Goal: Task Accomplishment & Management: Complete application form

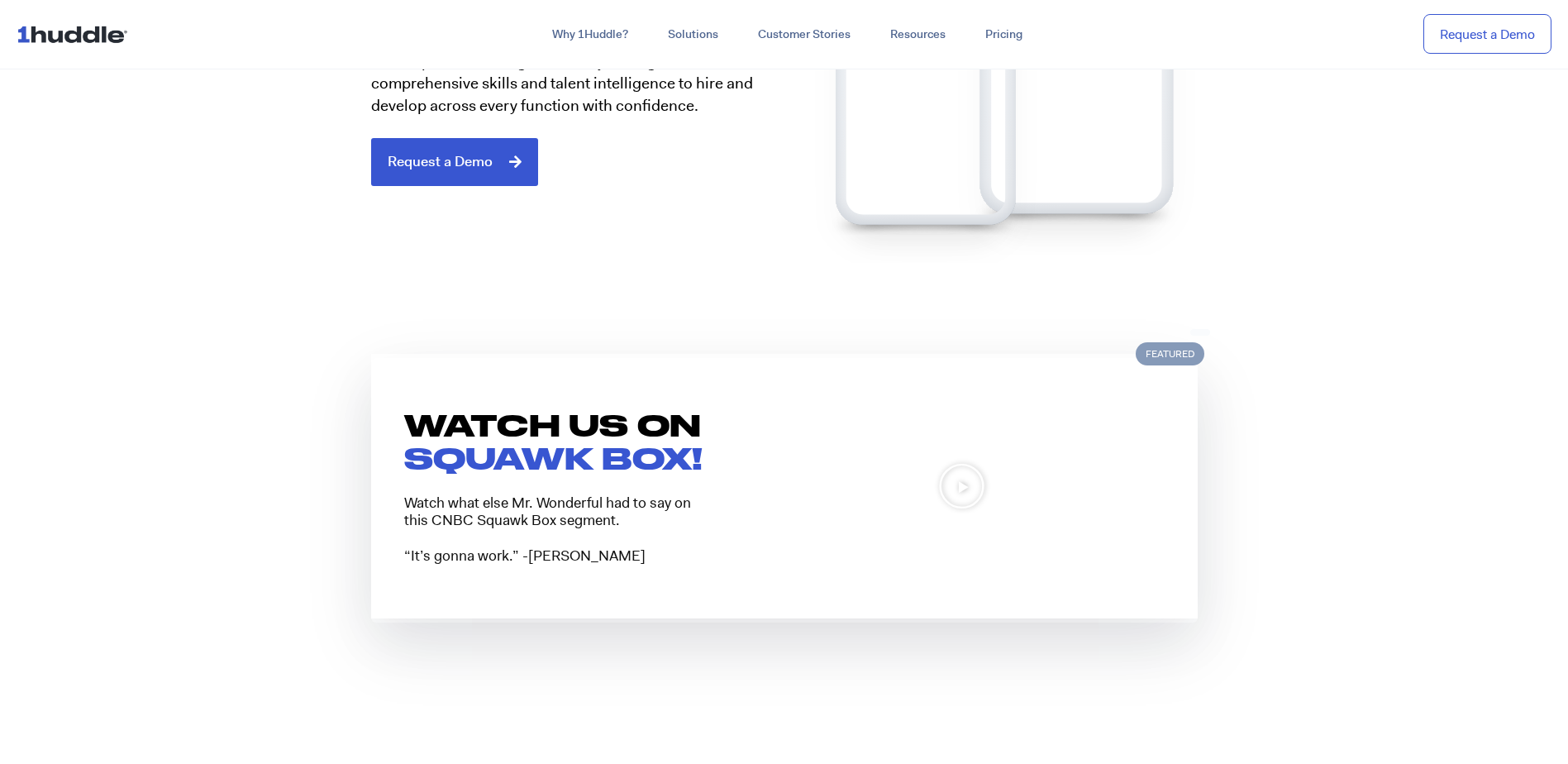
scroll to position [1240, 0]
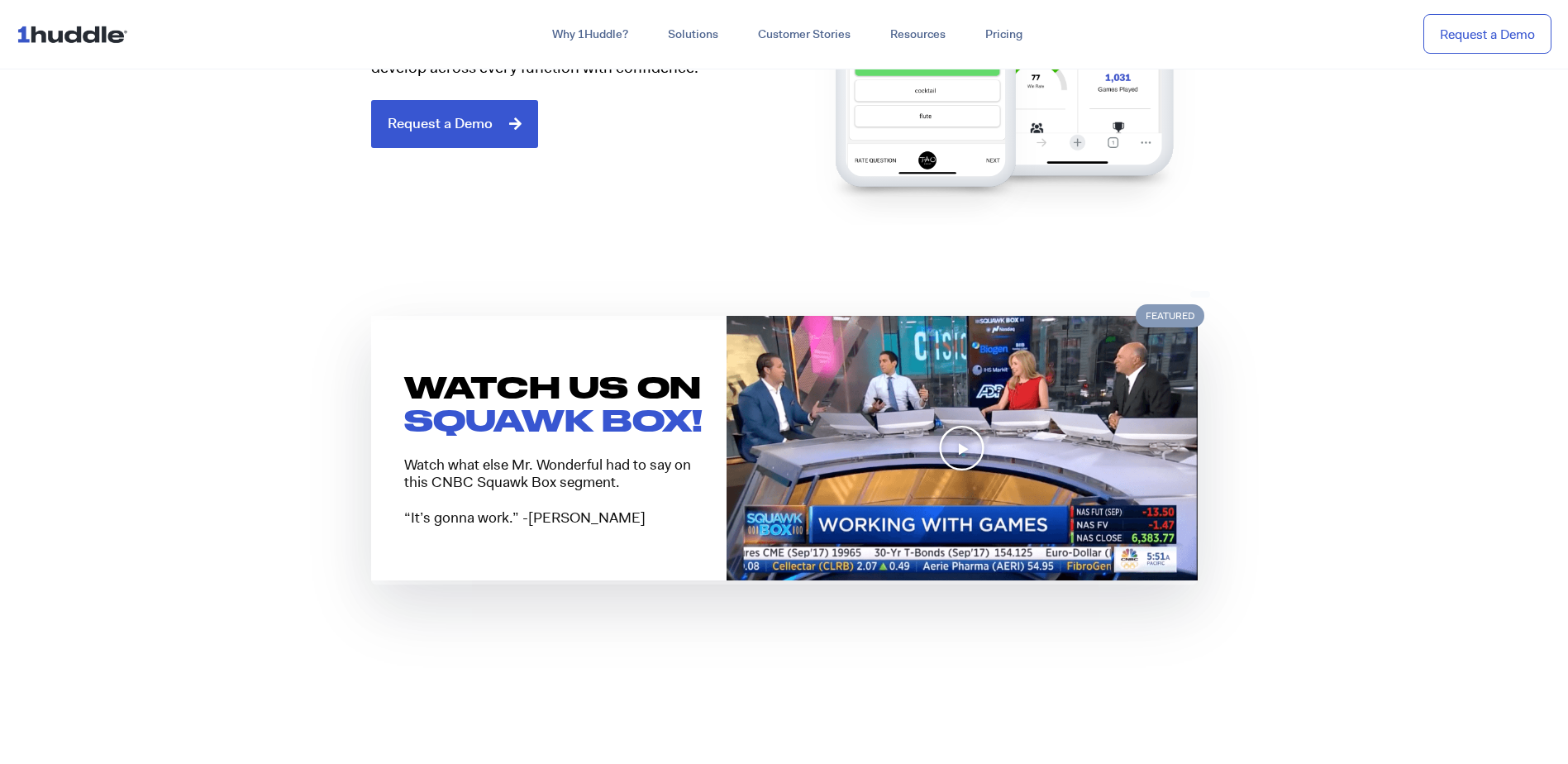
click at [946, 431] on icon "Play Video" at bounding box center [961, 448] width 47 height 47
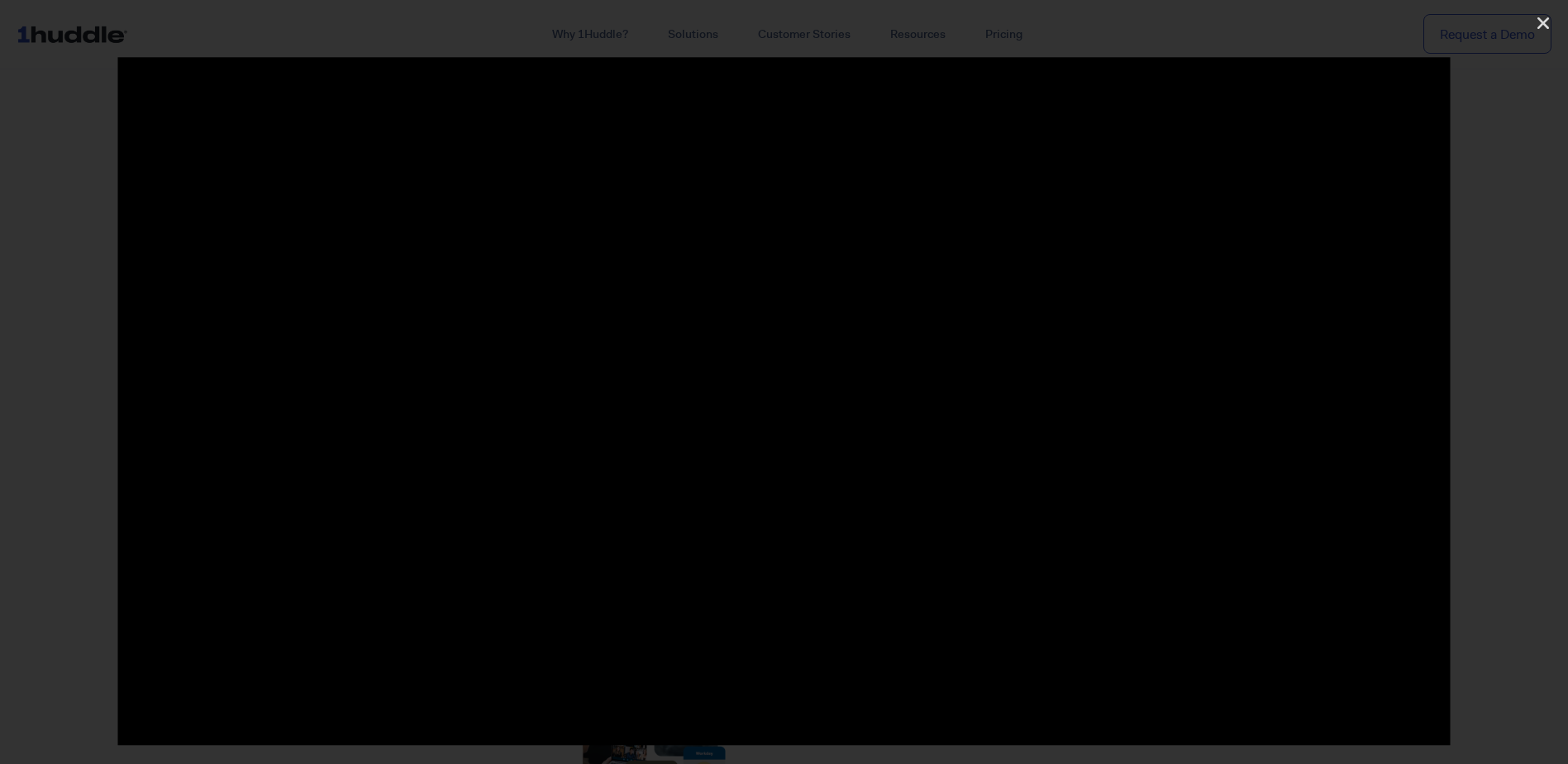
scroll to position [1488, 0]
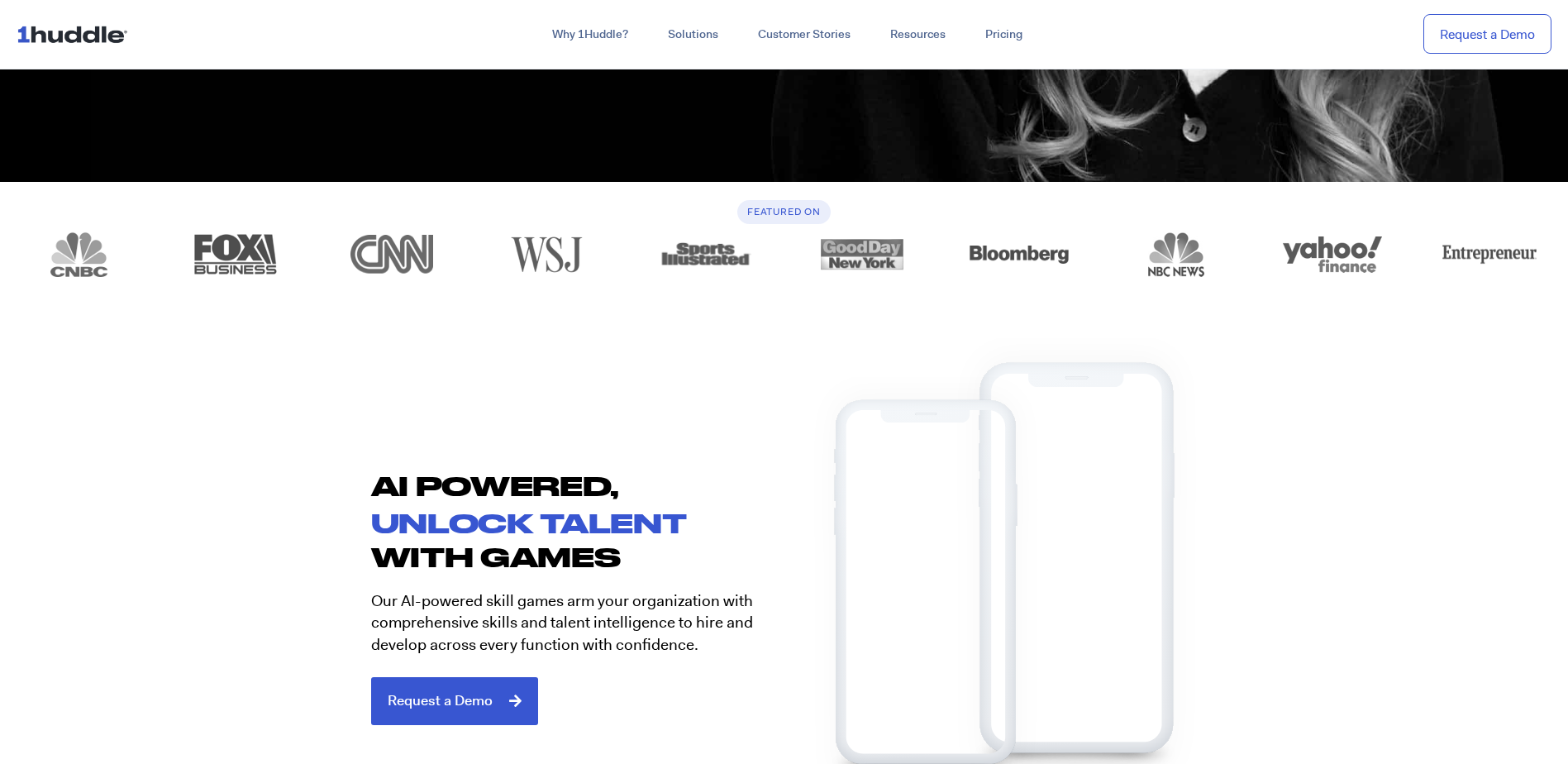
scroll to position [414, 0]
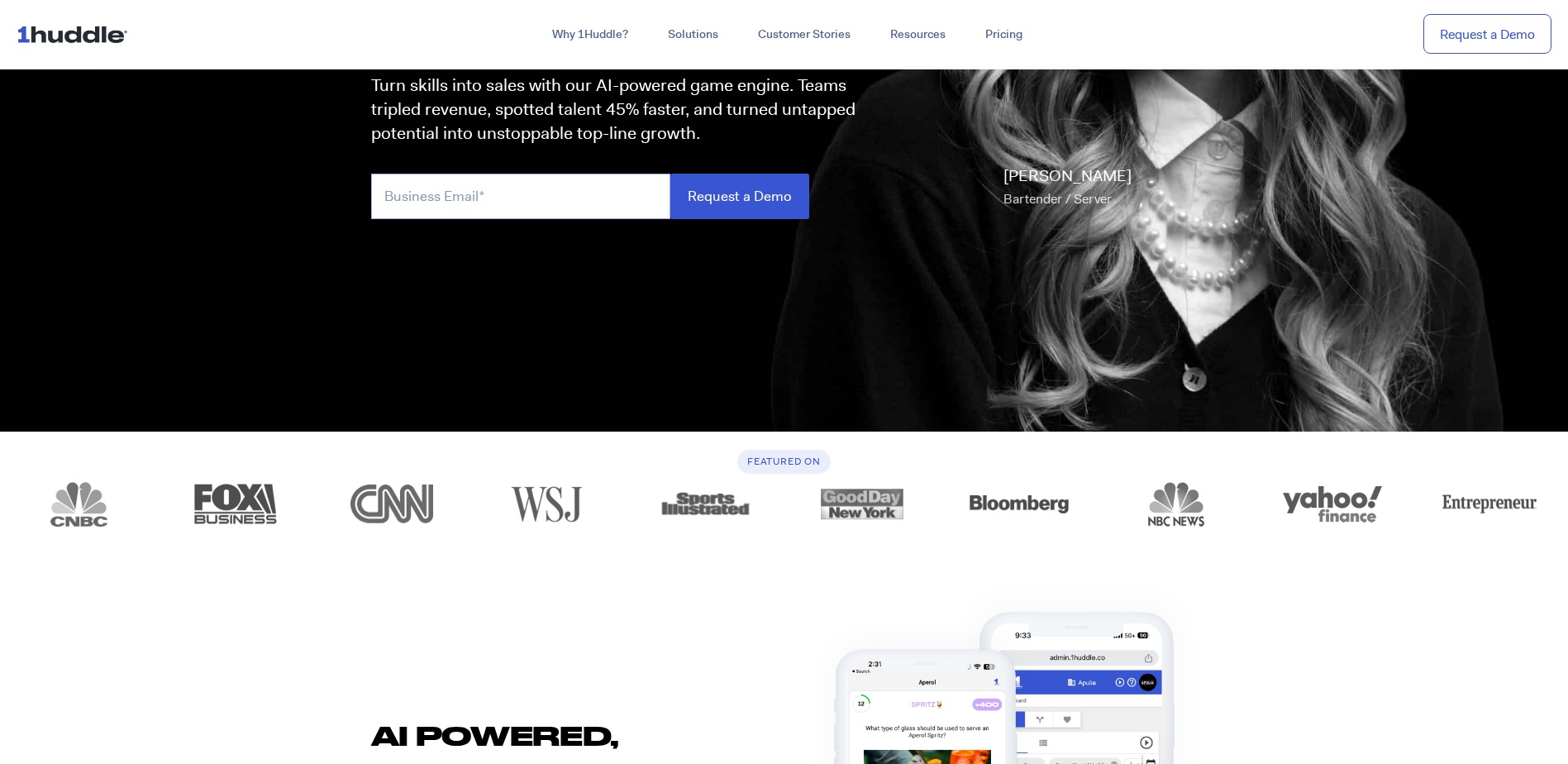
click at [538, 203] on input "email" at bounding box center [521, 196] width 300 height 45
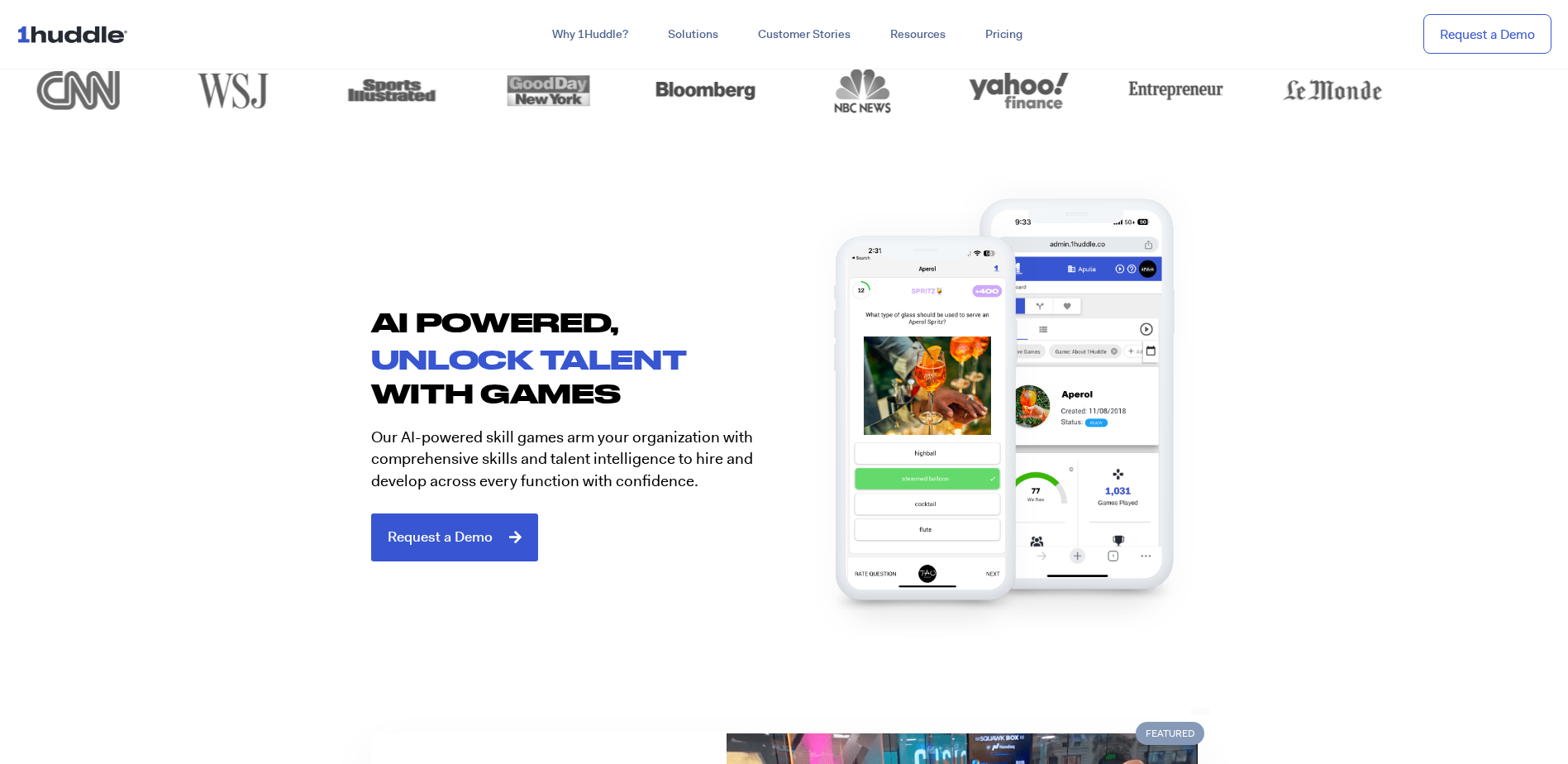
scroll to position [579, 0]
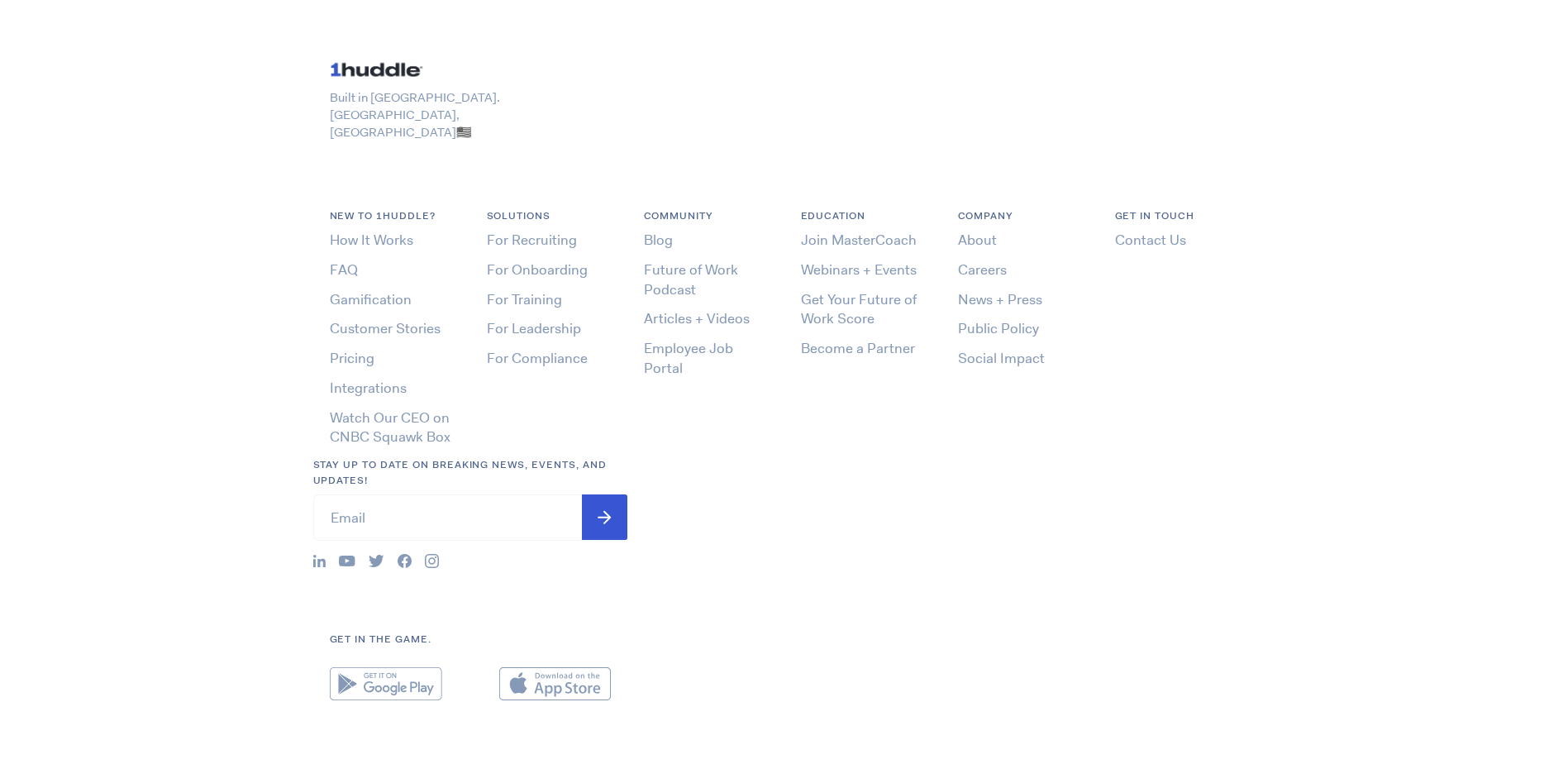
scroll to position [496, 0]
click at [679, 338] on link "Employee Job Portal" at bounding box center [688, 357] width 89 height 38
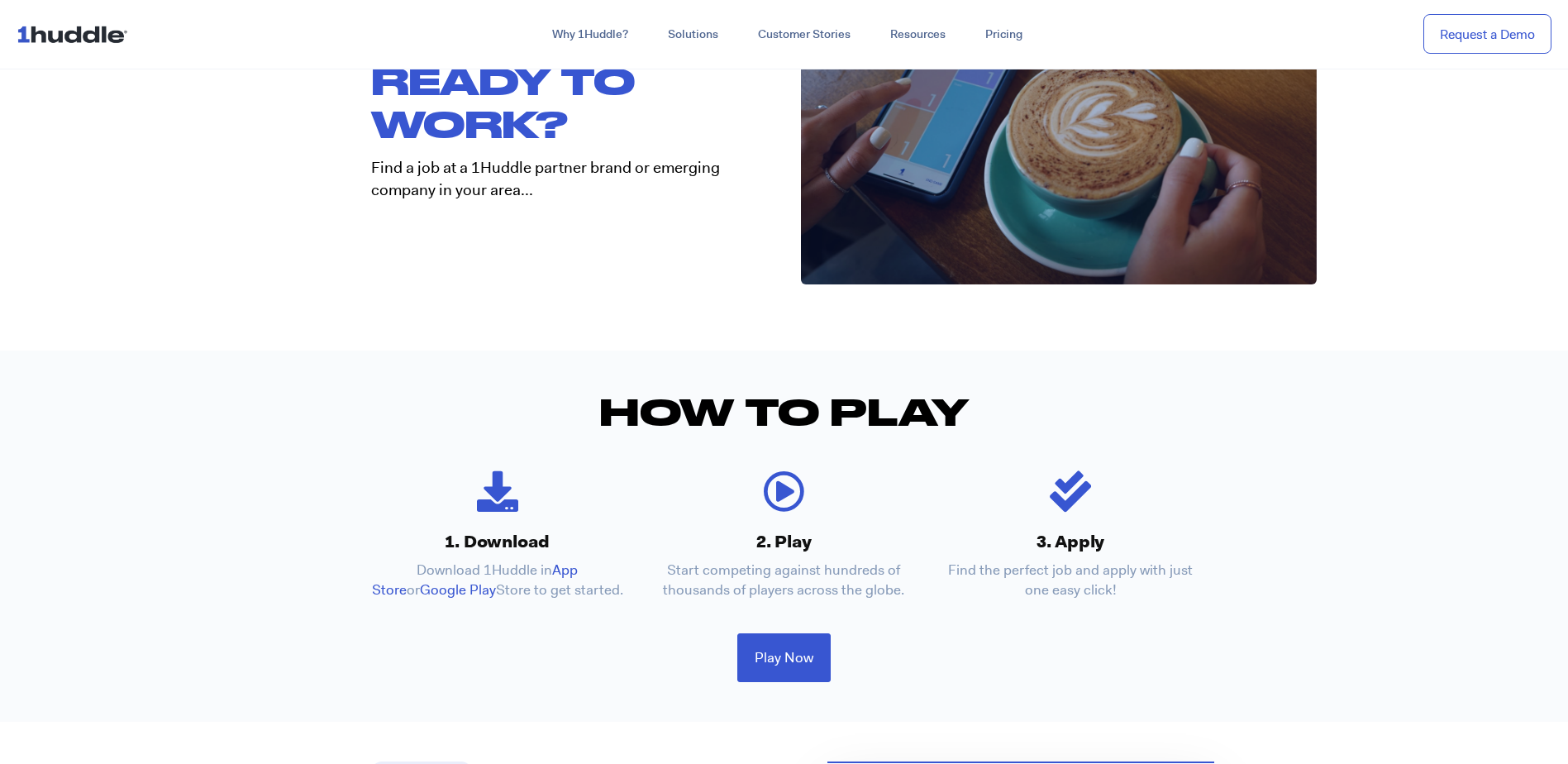
scroll to position [248, 0]
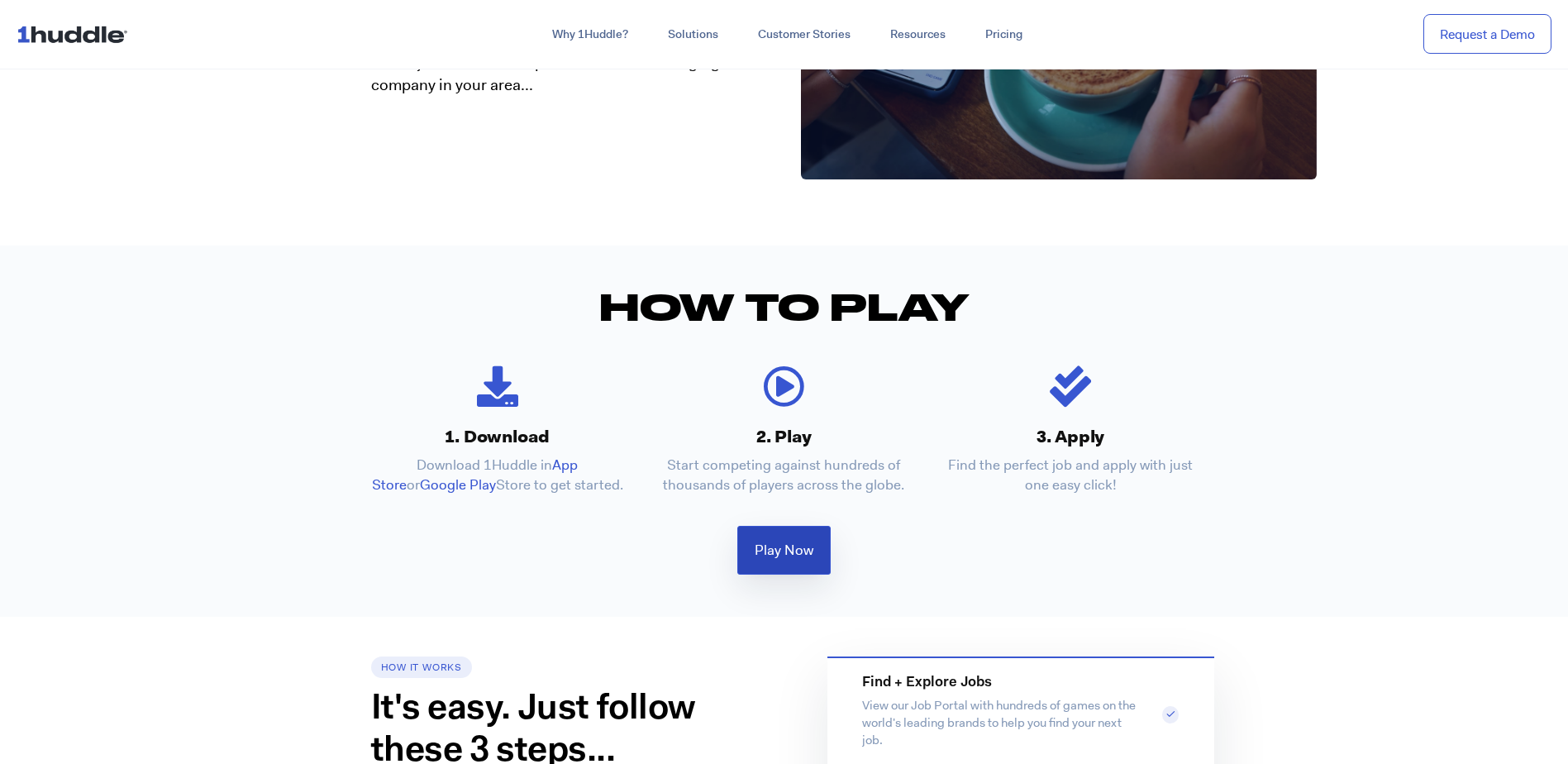
click at [784, 555] on span "Play Now" at bounding box center [784, 550] width 59 height 14
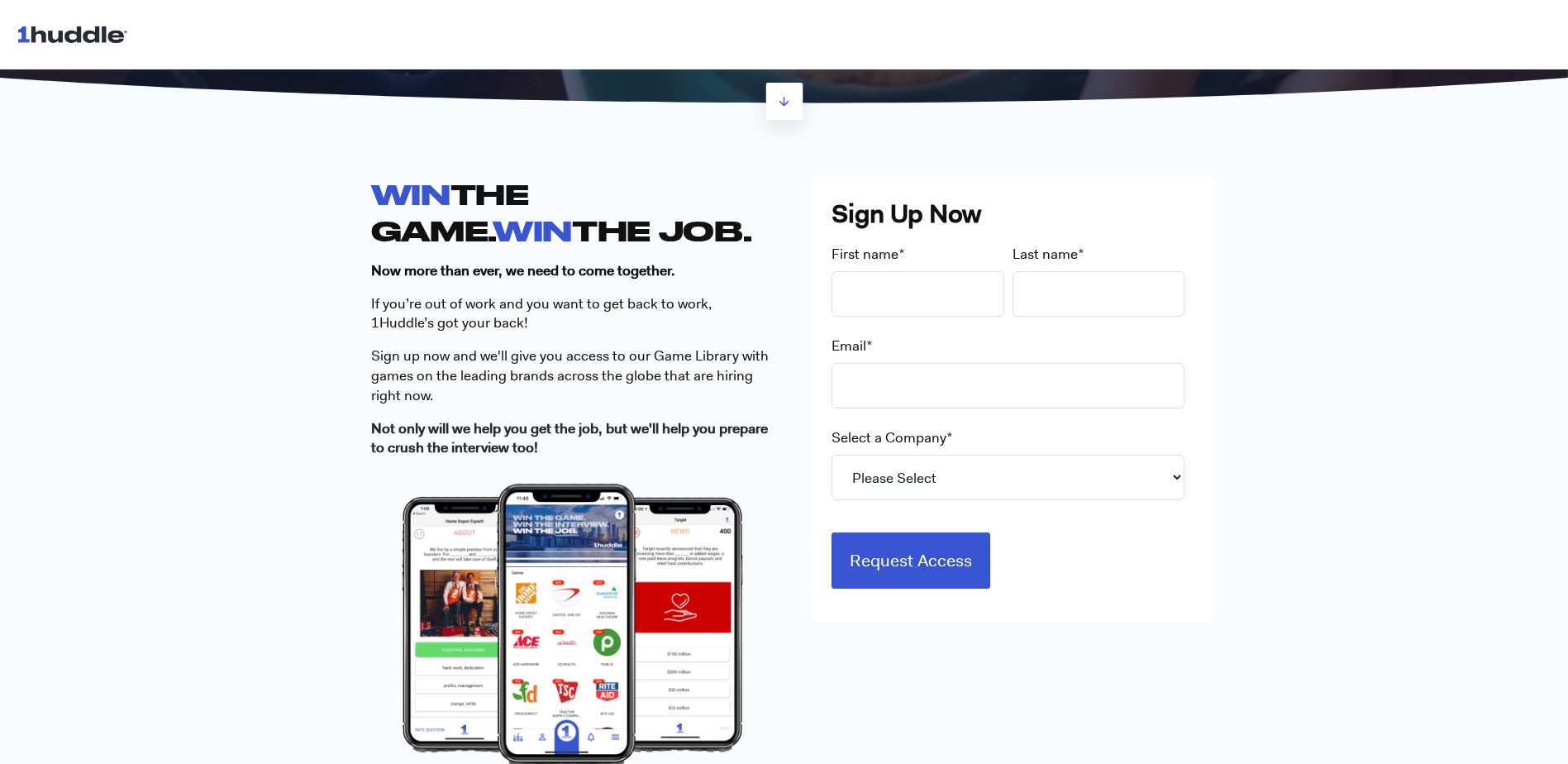
scroll to position [414, 0]
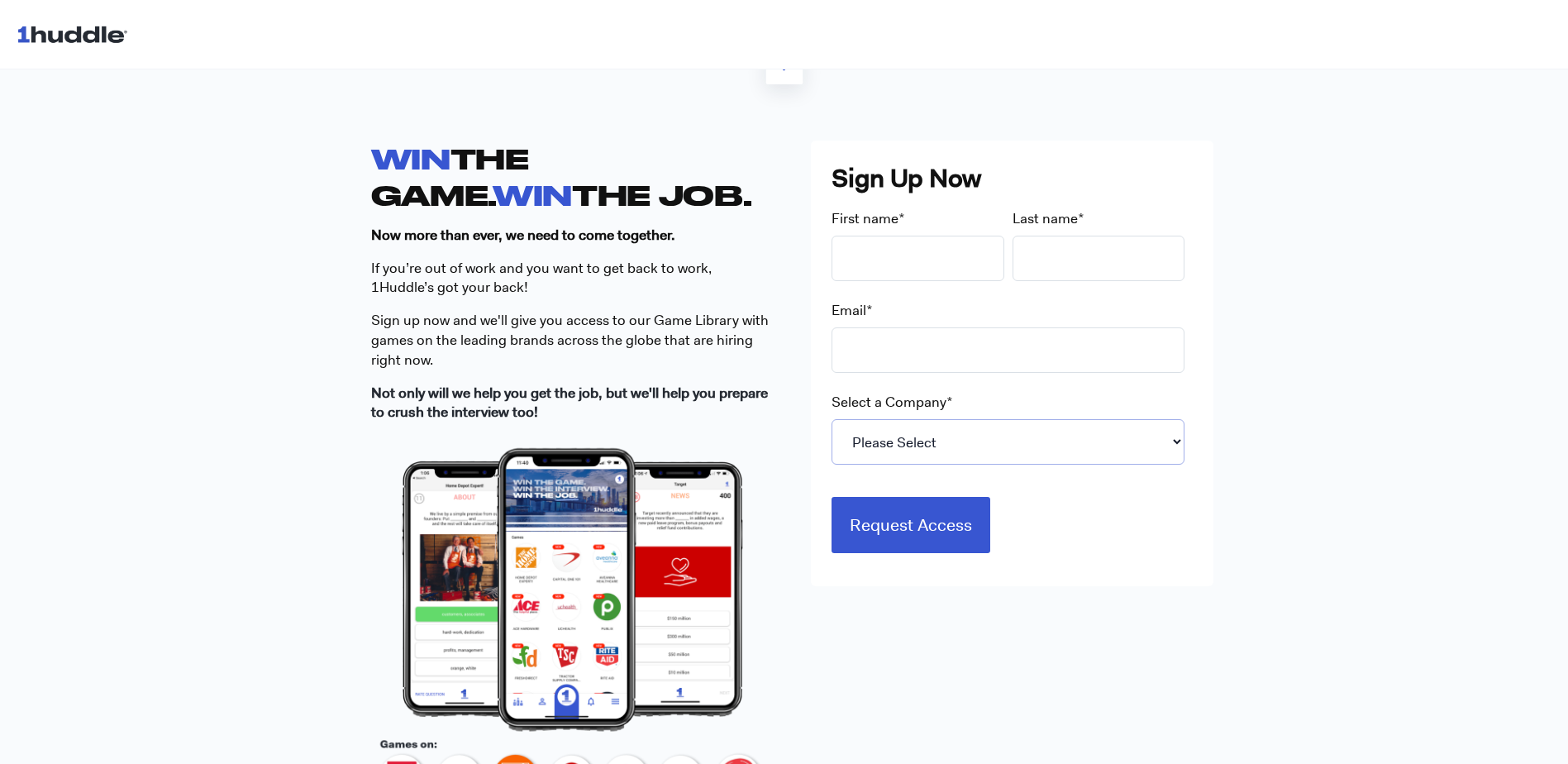
click at [946, 449] on select "Please Select 7-Eleven Ace Hardware Albertsons Companies ALDI Amazon Aveanna He…" at bounding box center [1008, 441] width 353 height 45
select select "Panasonic"
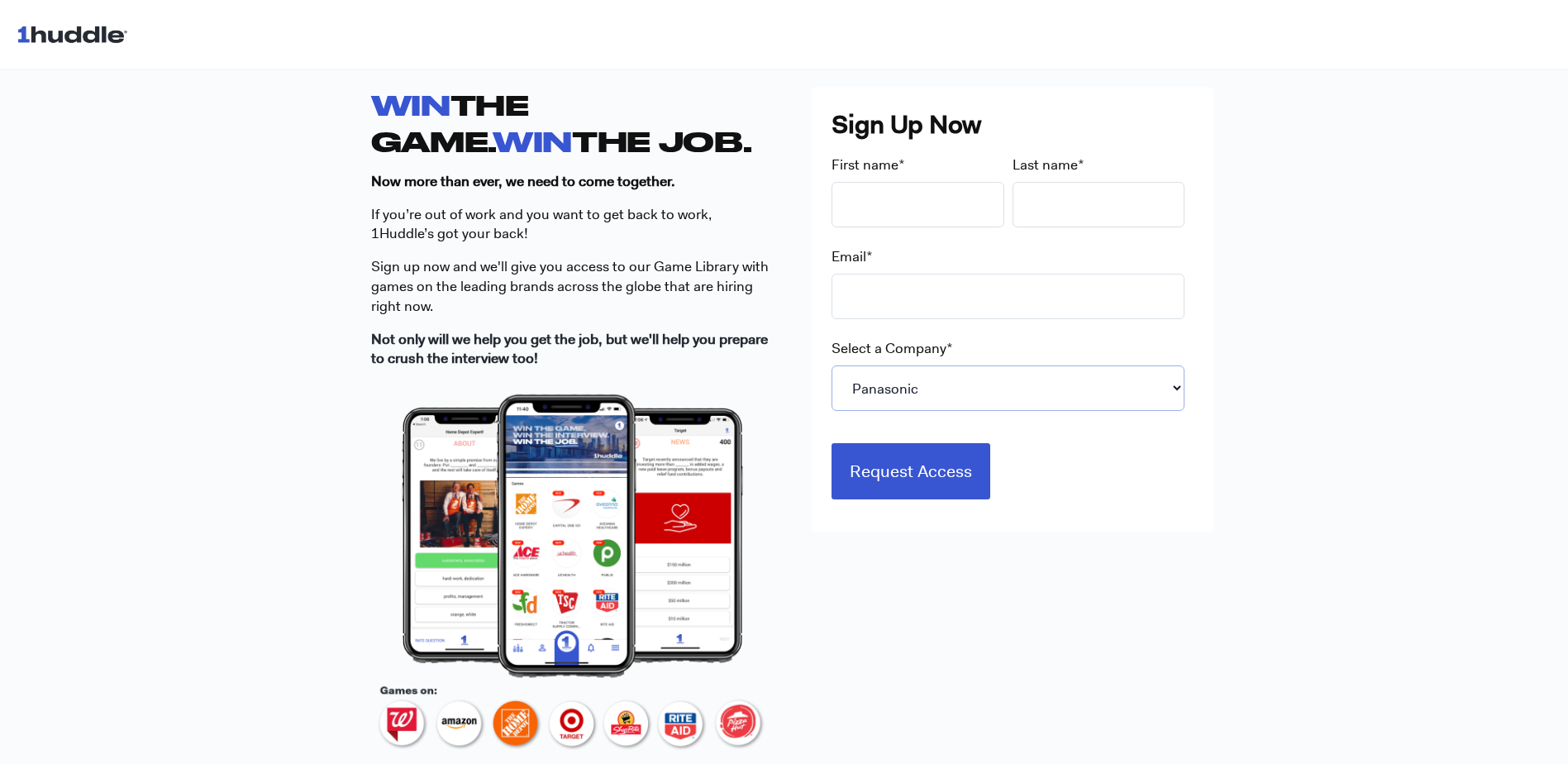
scroll to position [496, 0]
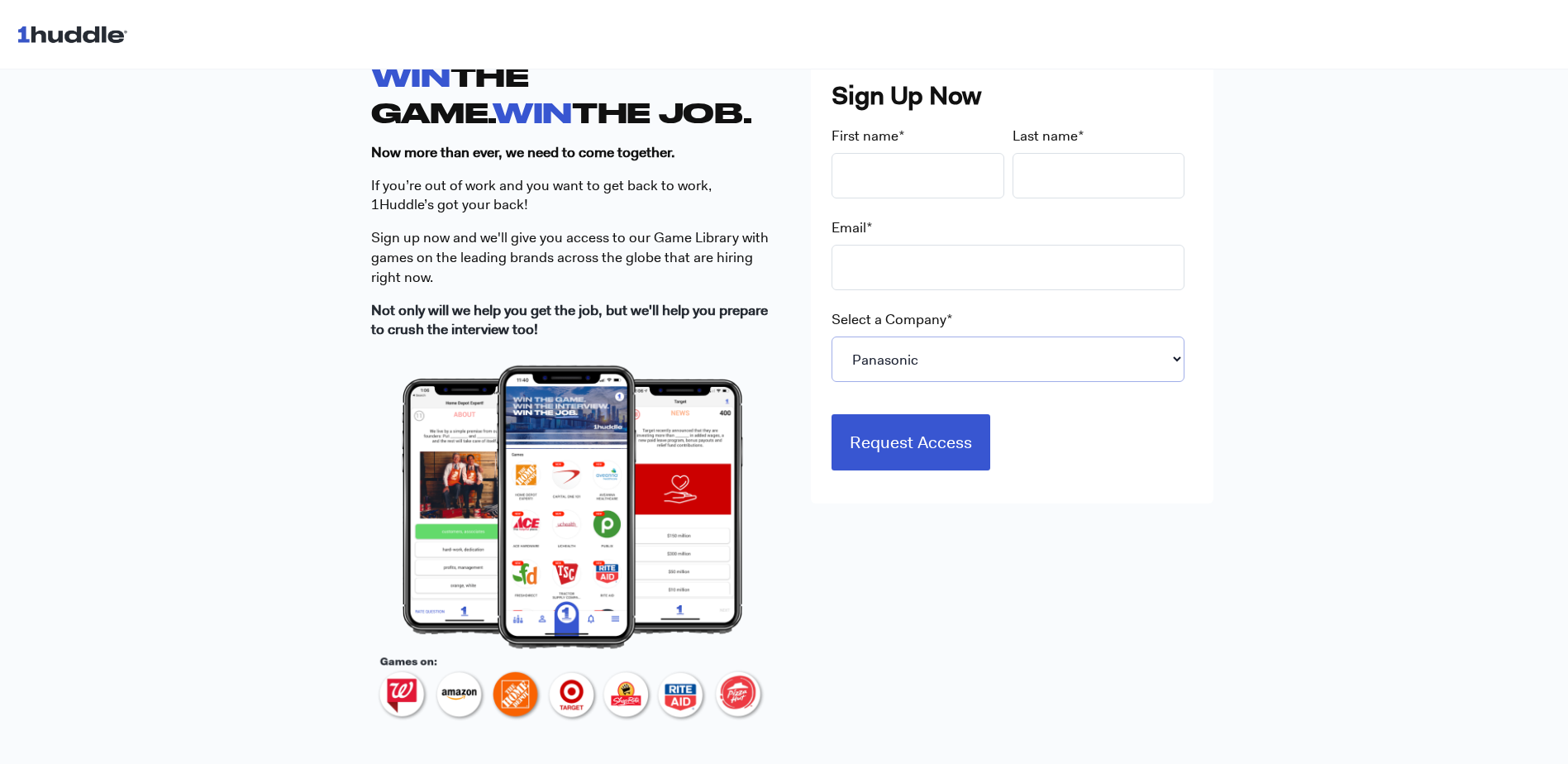
click at [1122, 357] on select "Please Select 7-Eleven Ace Hardware Albertsons Companies ALDI Amazon Aveanna He…" at bounding box center [1008, 358] width 353 height 45
drag, startPoint x: 1244, startPoint y: 425, endPoint x: 1237, endPoint y: 412, distance: 14.8
click at [1240, 415] on div "WIN THE GAME. WIN THE JOB. Now more than ever, we need to come together. If you…" at bounding box center [784, 394] width 1568 height 778
click at [978, 364] on select "Please Select 7-Eleven Ace Hardware Albertsons Companies ALDI Amazon Aveanna He…" at bounding box center [1008, 358] width 353 height 45
click at [1420, 292] on div "WIN THE GAME. WIN THE JOB. Now more than ever, we need to come together. If you…" at bounding box center [784, 394] width 1568 height 778
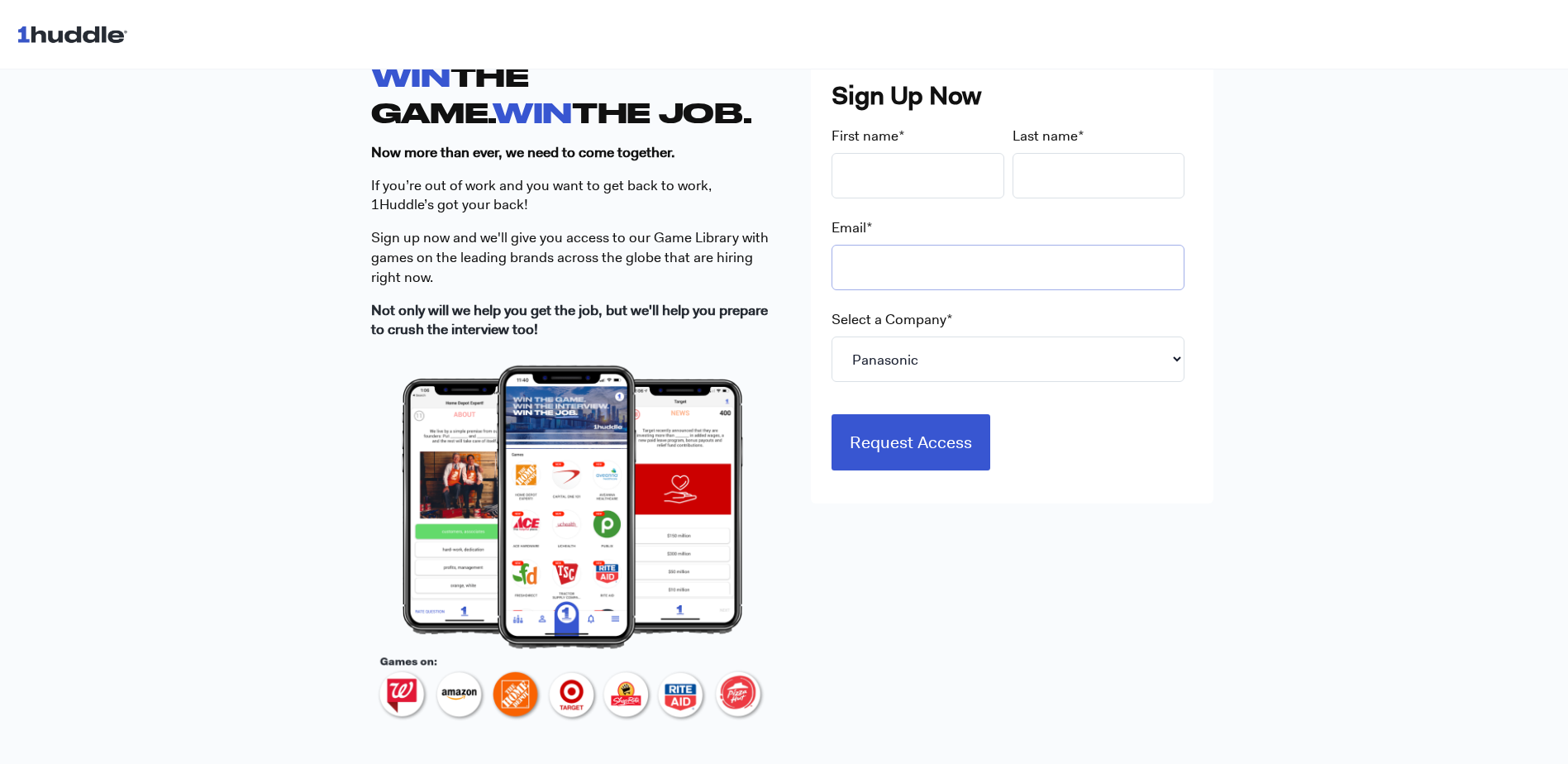
click at [997, 274] on input "Email *" at bounding box center [1008, 267] width 353 height 45
type input "dionne.coleman@paradies-na.com"
type input "Dionne"
type input "Coleman"
click at [1008, 313] on div "Select a Company * Please Select 7-Eleven Ace Hardware Albertsons Companies ALD…" at bounding box center [1012, 346] width 361 height 72
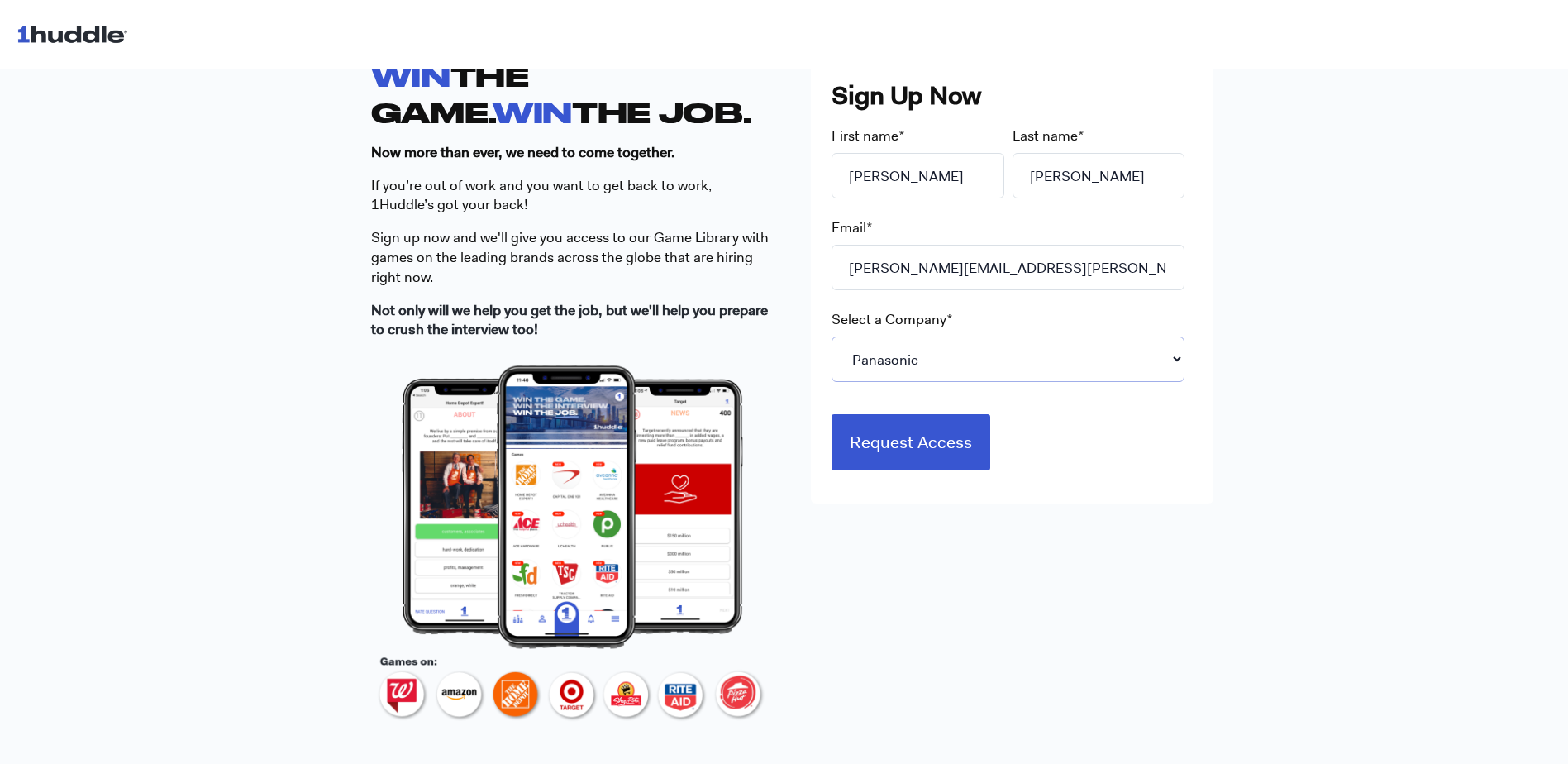
click at [995, 352] on select "Please Select 7-Eleven Ace Hardware Albertsons Companies ALDI Amazon Aveanna He…" at bounding box center [1008, 358] width 353 height 45
drag, startPoint x: 1213, startPoint y: 707, endPoint x: 1176, endPoint y: 663, distance: 57.5
click at [1201, 695] on div "WIN THE GAME. WIN THE JOB. Now more than ever, we need to come together. If you…" at bounding box center [784, 394] width 859 height 778
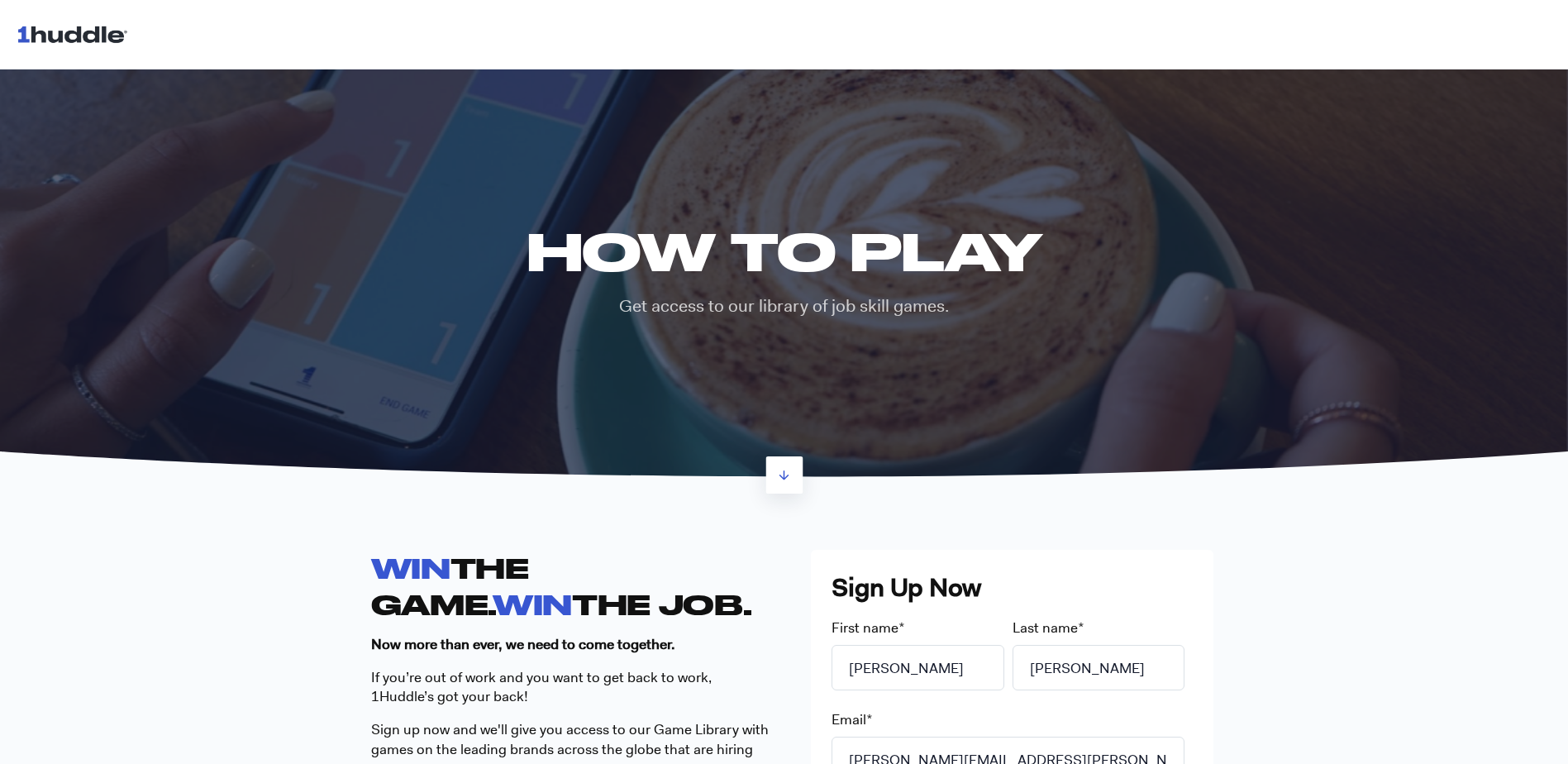
scroll to position [0, 0]
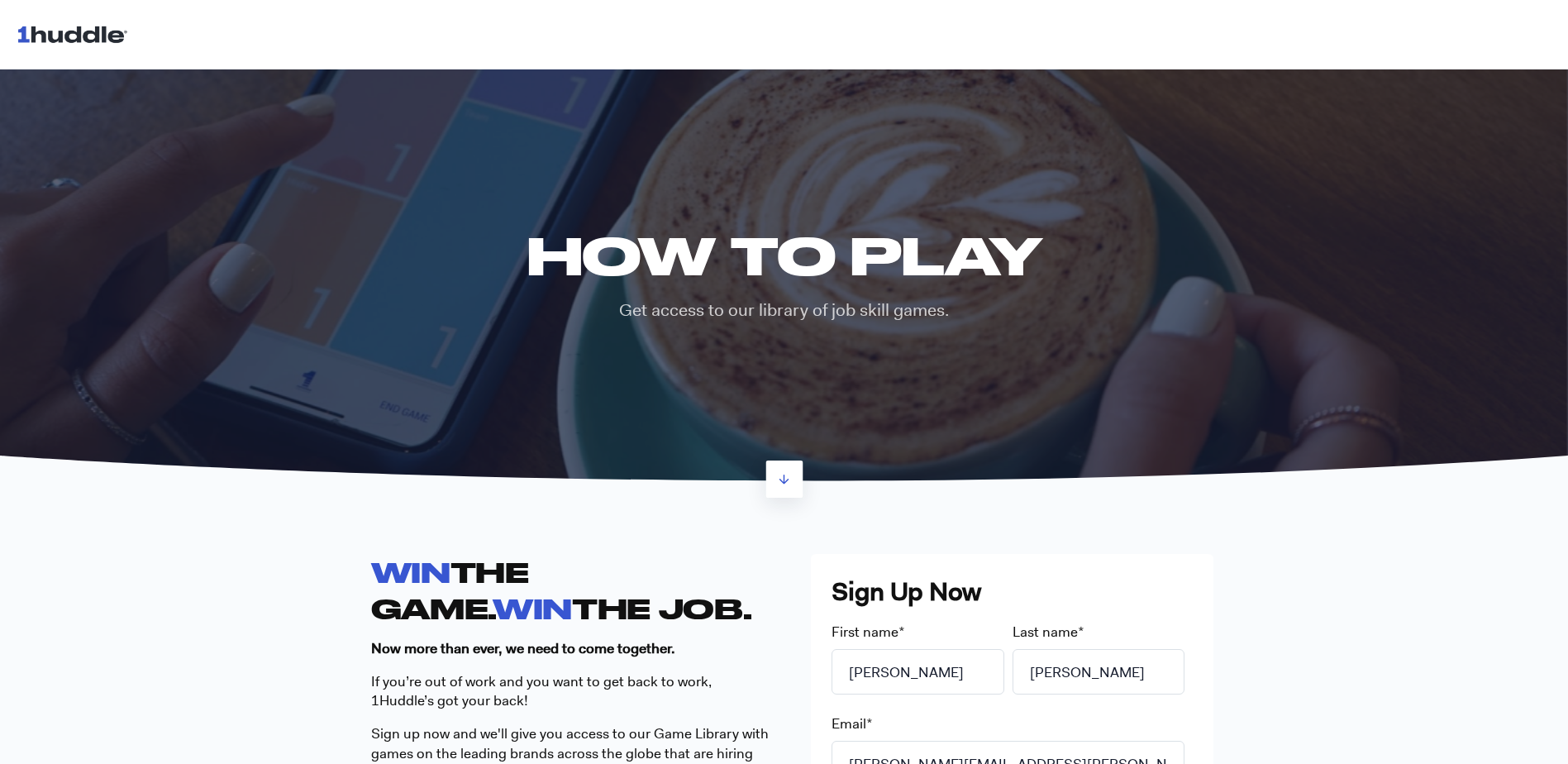
click at [74, 29] on img at bounding box center [76, 33] width 119 height 31
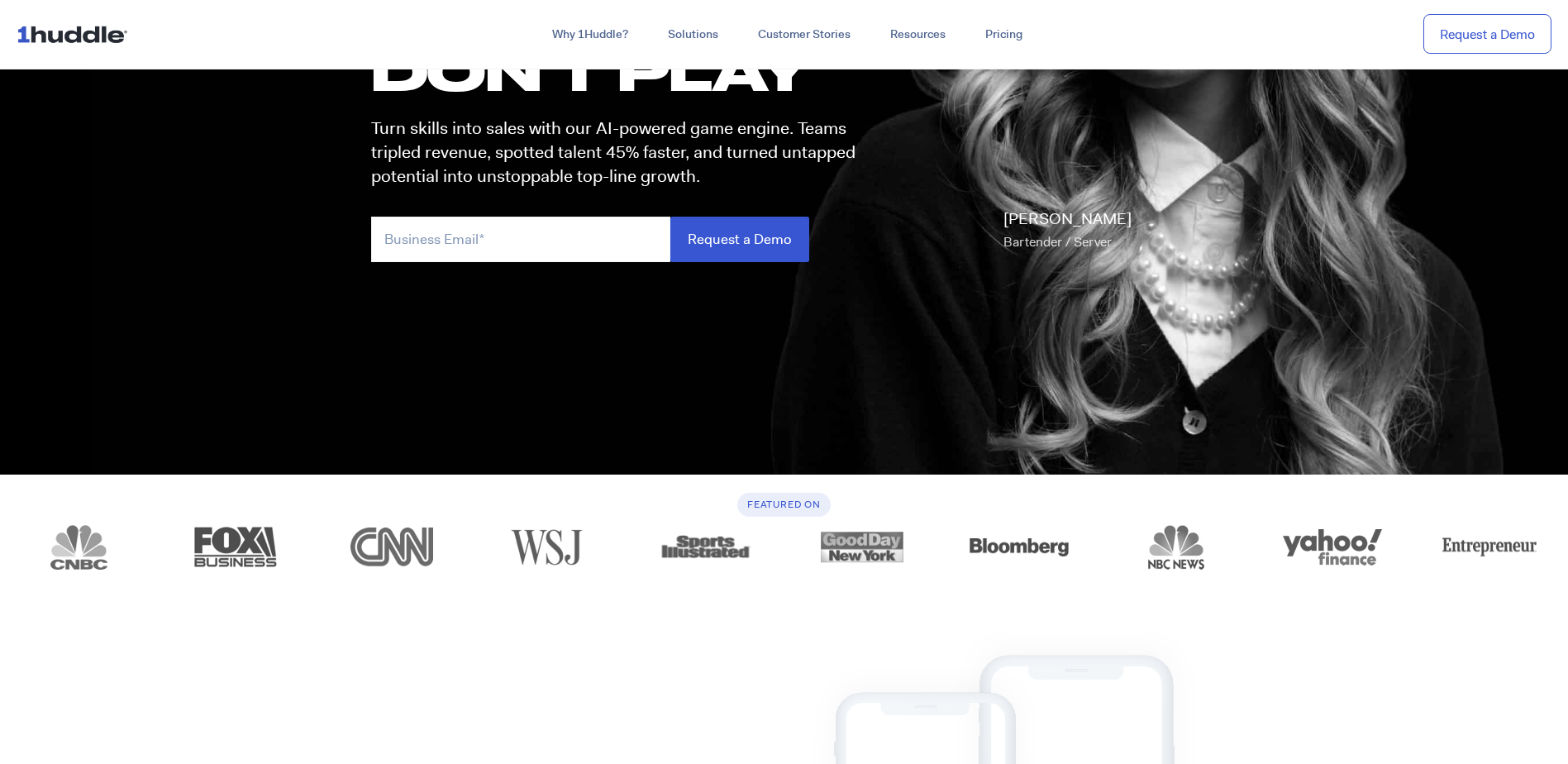
scroll to position [331, 0]
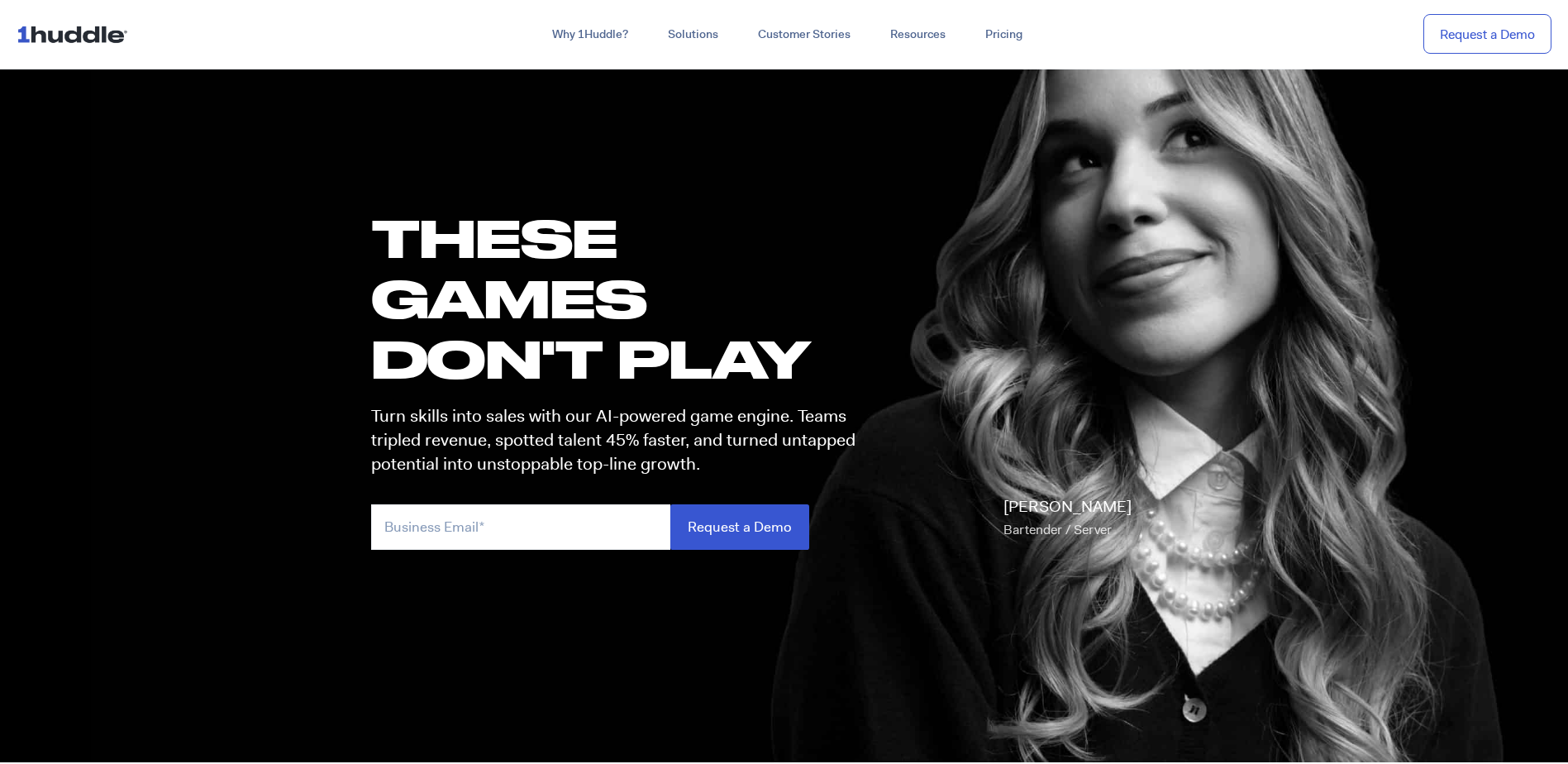
scroll to position [0, 0]
